Goal: Task Accomplishment & Management: Use online tool/utility

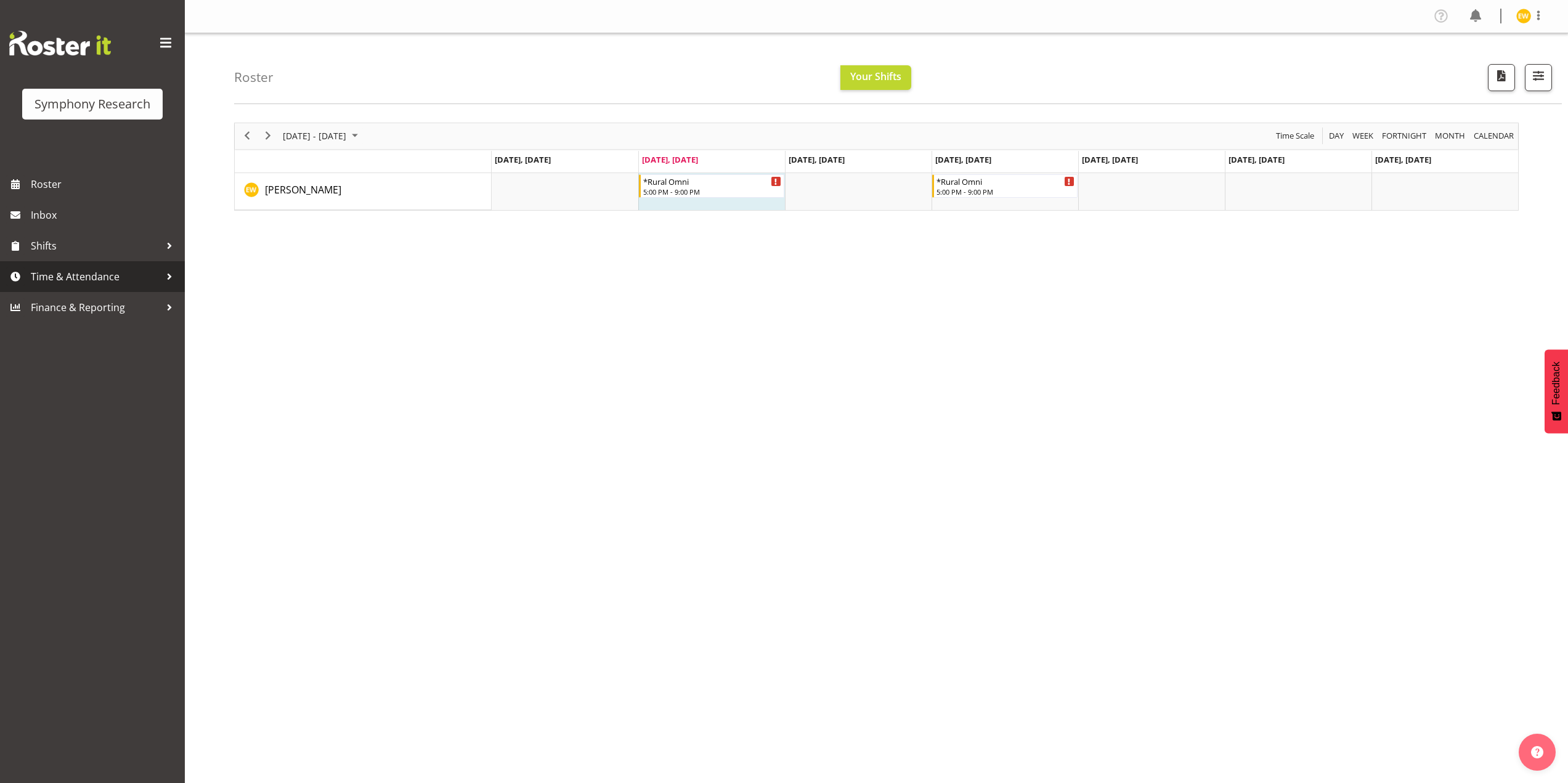
click at [56, 279] on span "Time & Attendance" at bounding box center [95, 276] width 129 height 18
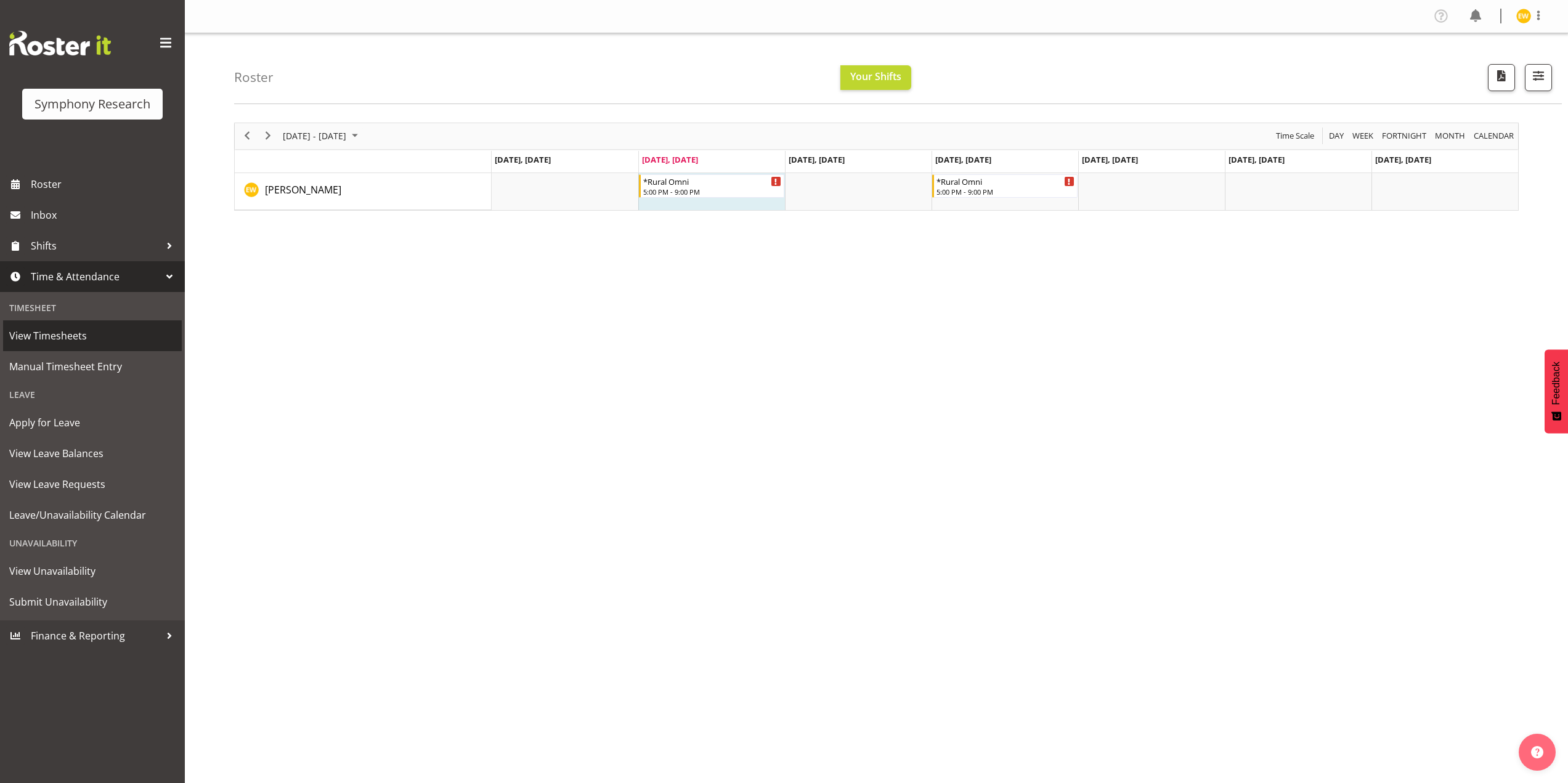
click at [53, 338] on span "View Timesheets" at bounding box center [92, 336] width 167 height 18
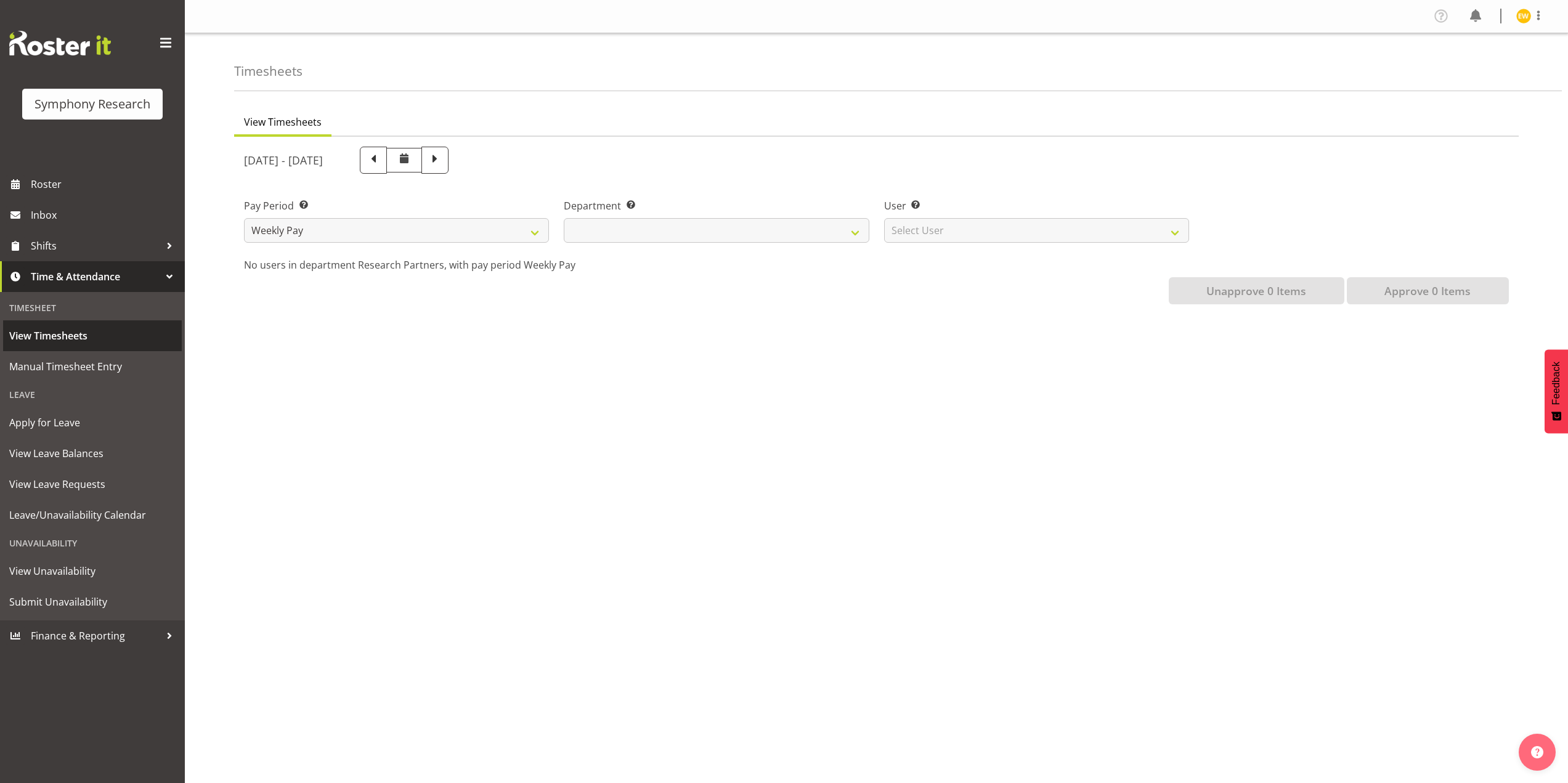
select select
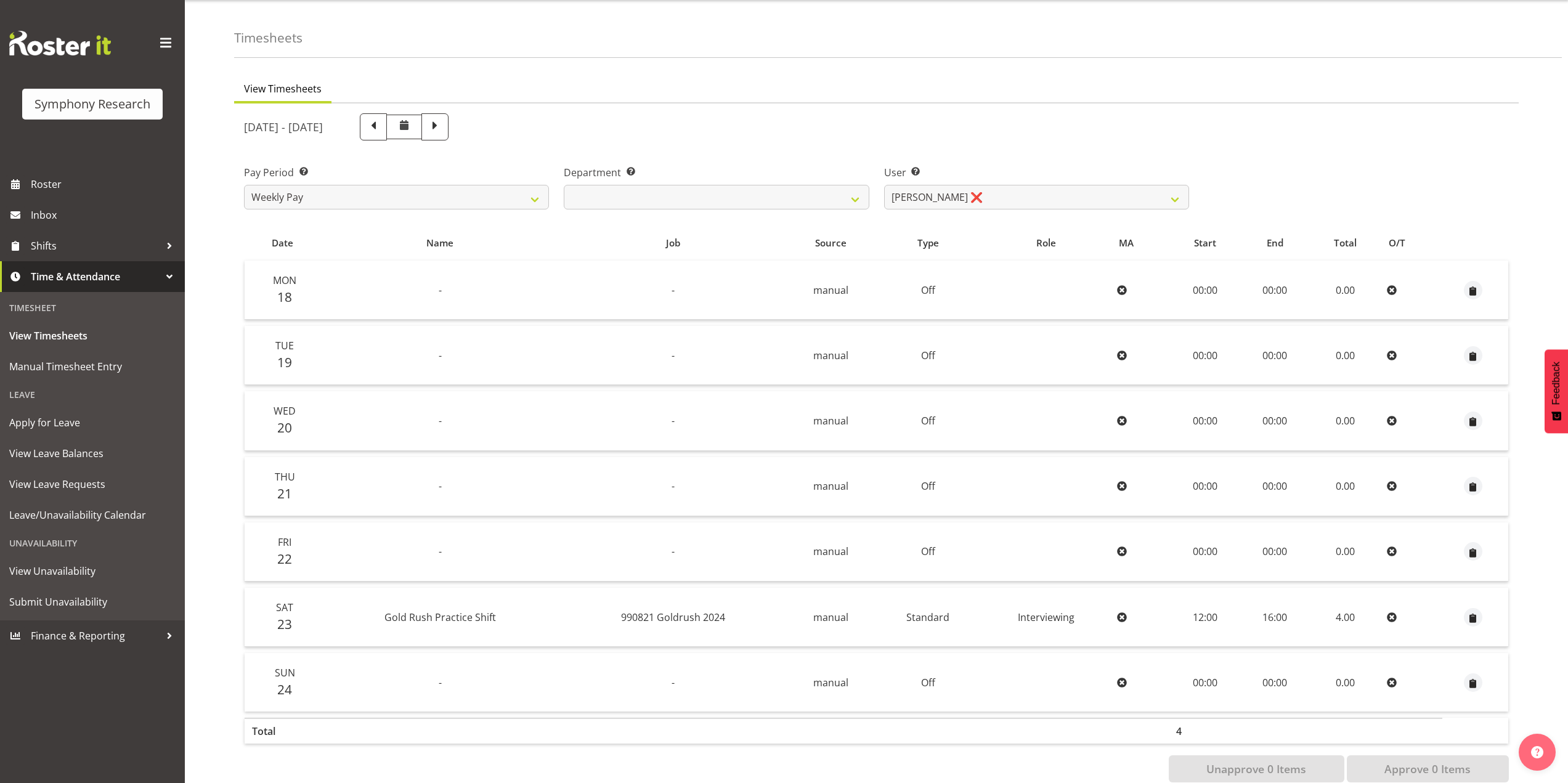
scroll to position [61, 0]
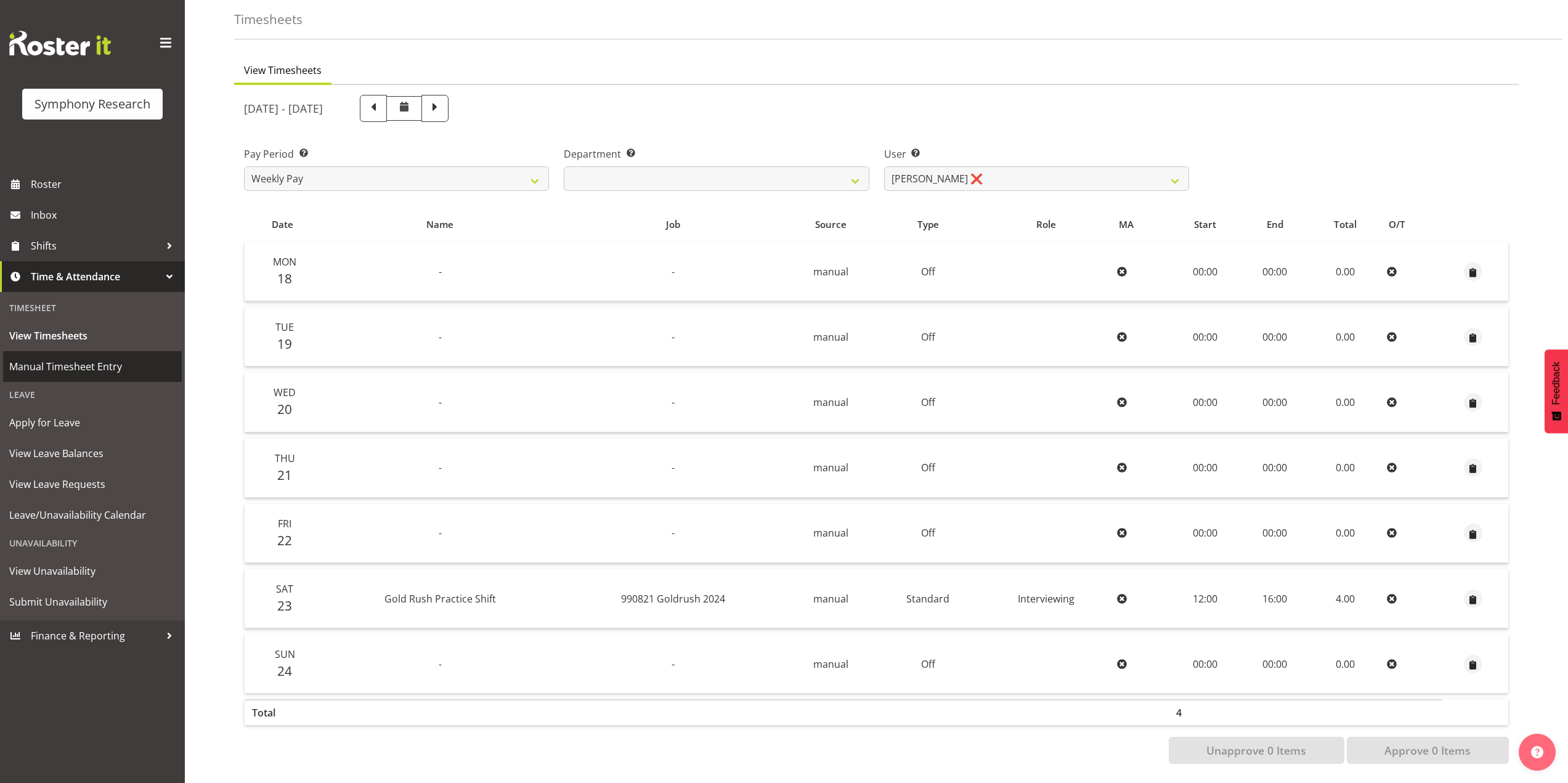
click at [43, 365] on span "Manual Timesheet Entry" at bounding box center [92, 367] width 167 height 18
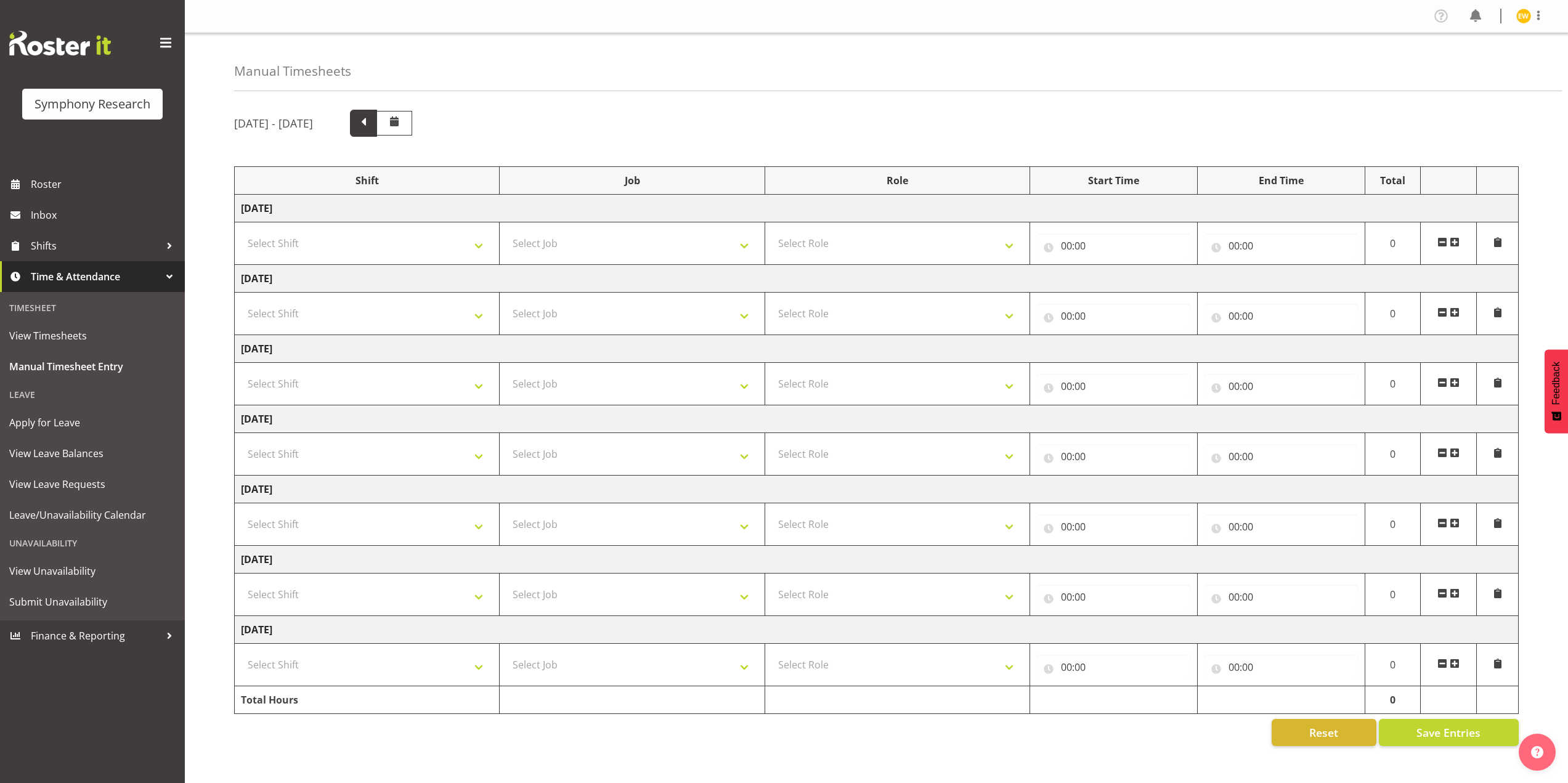
click at [371, 126] on span at bounding box center [363, 122] width 16 height 16
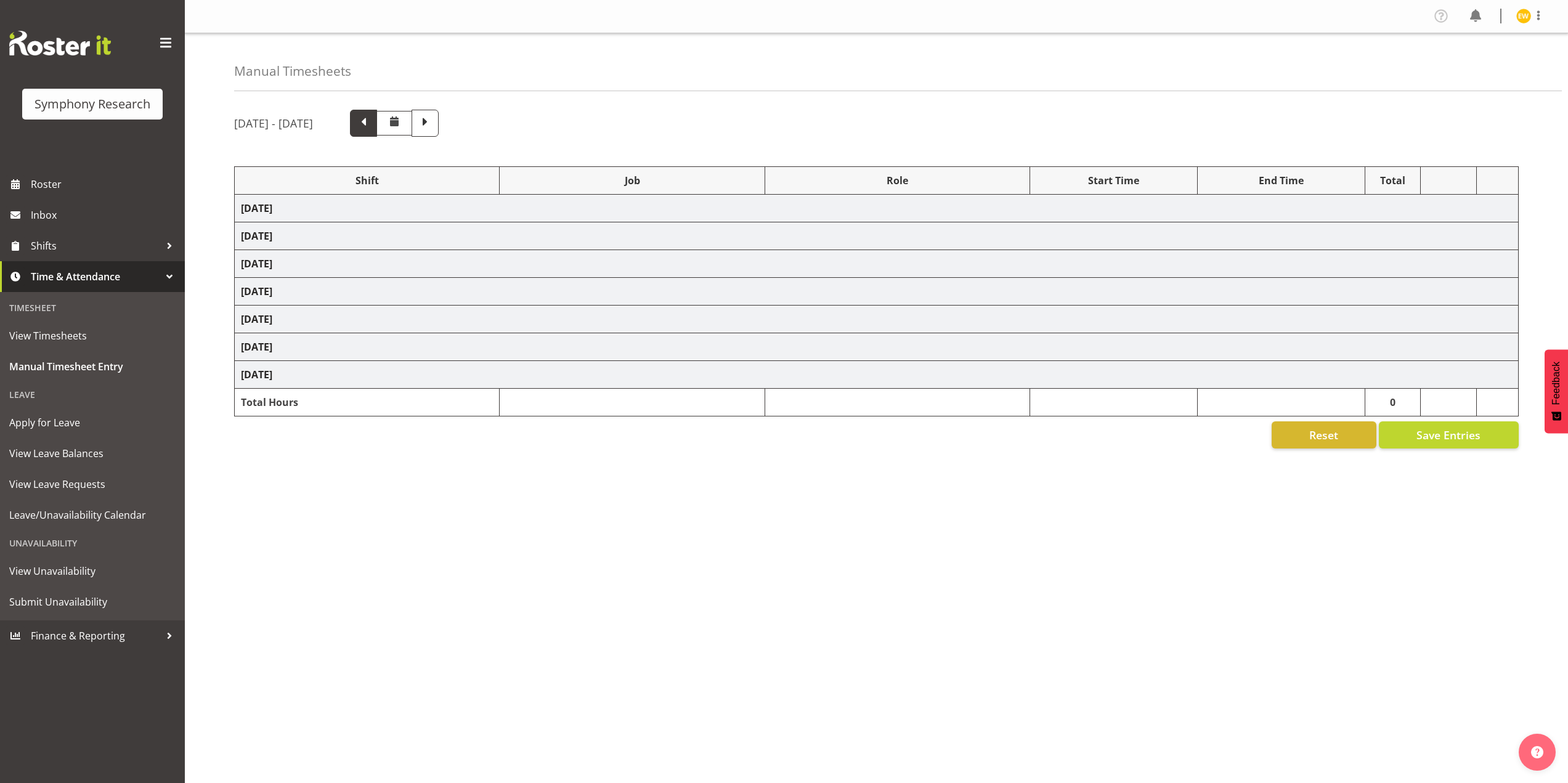
select select "67675"
select select "7759"
select select "47"
